Goal: Task Accomplishment & Management: Manage account settings

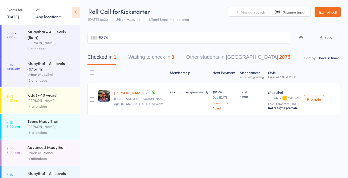
type input "5874"
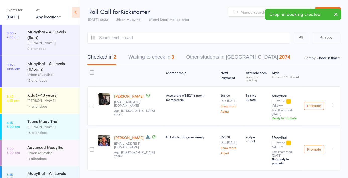
click at [334, 104] on icon "button" at bounding box center [332, 105] width 5 height 5
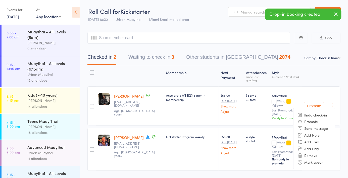
click at [320, 155] on li "Remove" at bounding box center [315, 155] width 42 height 7
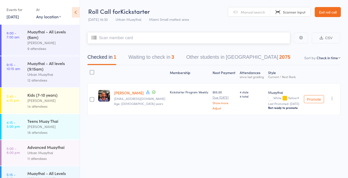
click at [132, 43] on input "search" at bounding box center [189, 38] width 203 height 12
type input "6178"
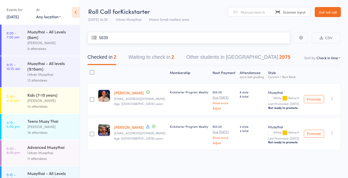
type input "5839"
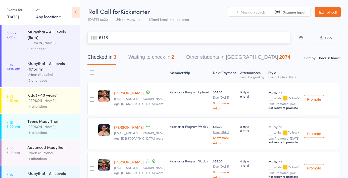
type input "6118"
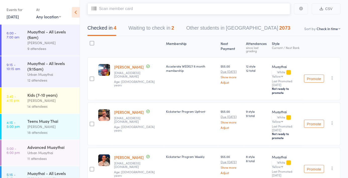
scroll to position [49, 0]
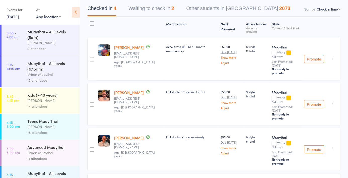
type input "5895"
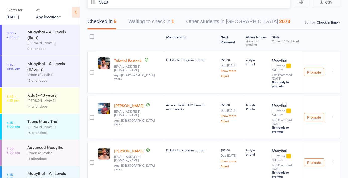
type input "5818"
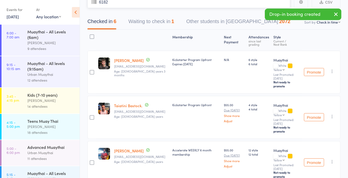
type input "6182"
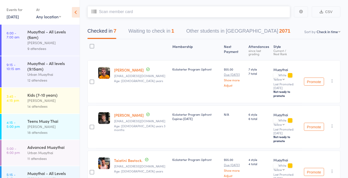
scroll to position [0, 0]
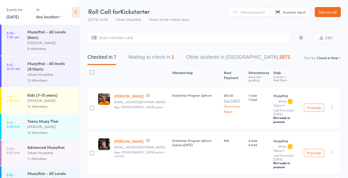
click at [245, 16] on link "Manual search" at bounding box center [249, 12] width 42 height 10
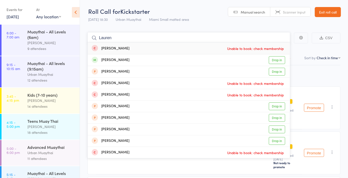
type input "Lauren"
click at [280, 62] on link "Drop in" at bounding box center [277, 60] width 16 height 8
